Goal: Navigation & Orientation: Find specific page/section

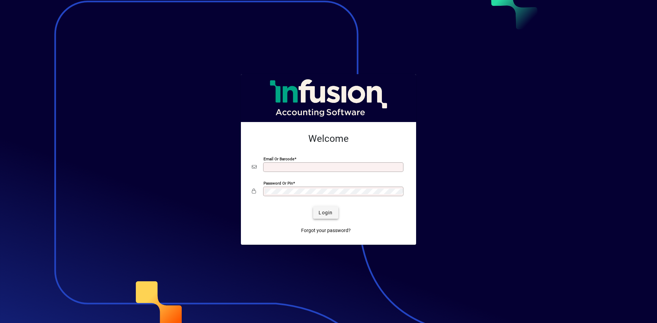
type input "**********"
click at [324, 213] on span "Login" at bounding box center [326, 213] width 14 height 7
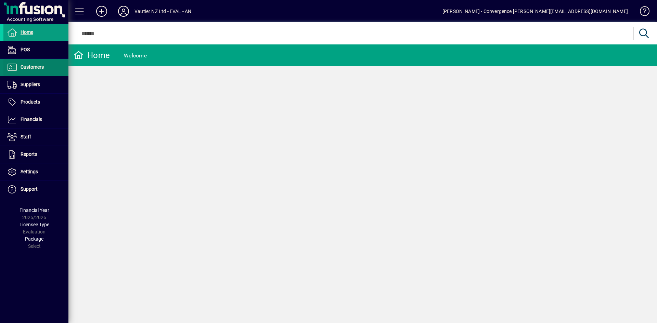
click at [31, 68] on span "Customers" at bounding box center [32, 66] width 23 height 5
